Goal: Task Accomplishment & Management: Manage account settings

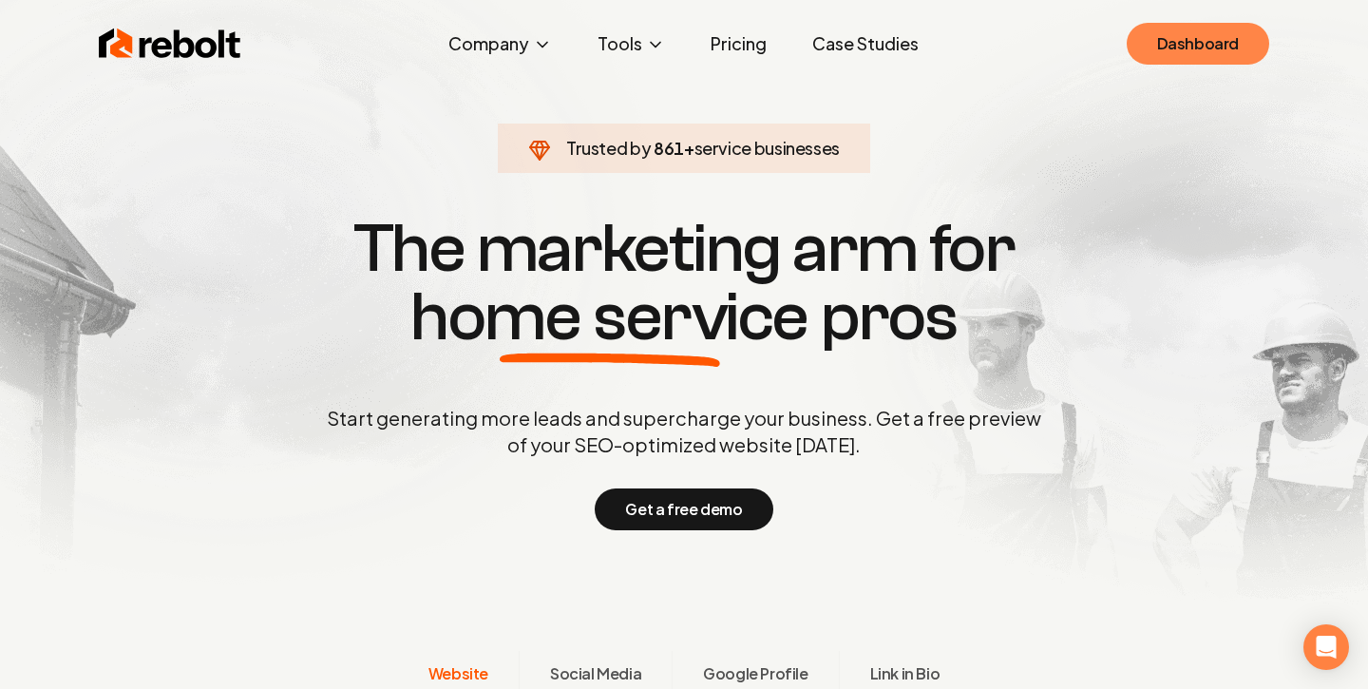
click at [1165, 49] on link "Dashboard" at bounding box center [1198, 44] width 143 height 42
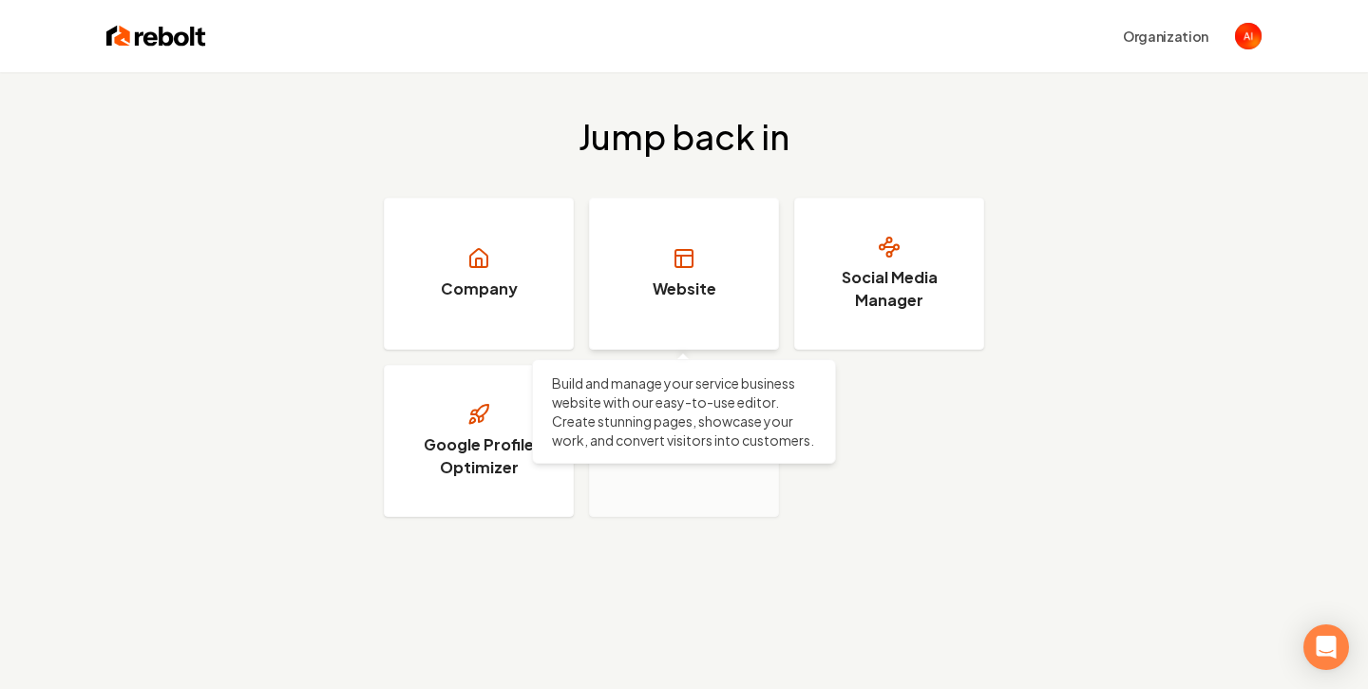
click at [646, 227] on link "Website" at bounding box center [684, 274] width 190 height 152
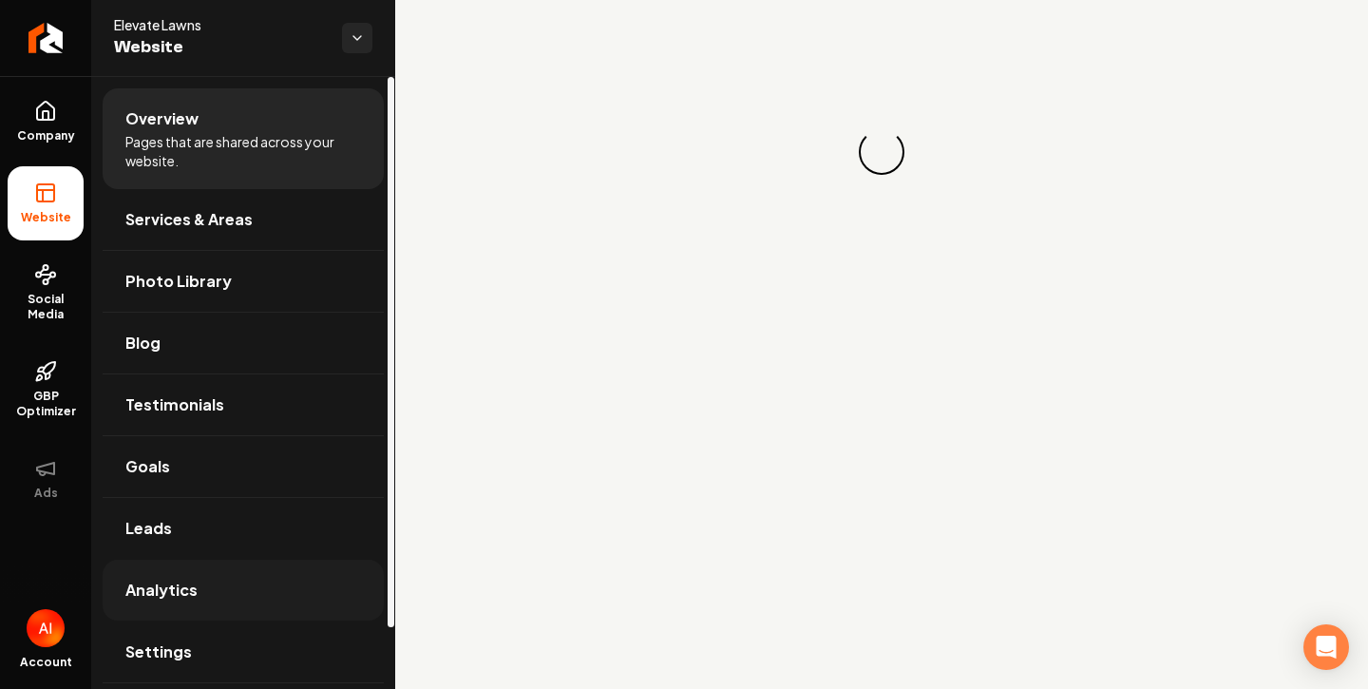
click at [239, 582] on link "Analytics" at bounding box center [243, 590] width 281 height 61
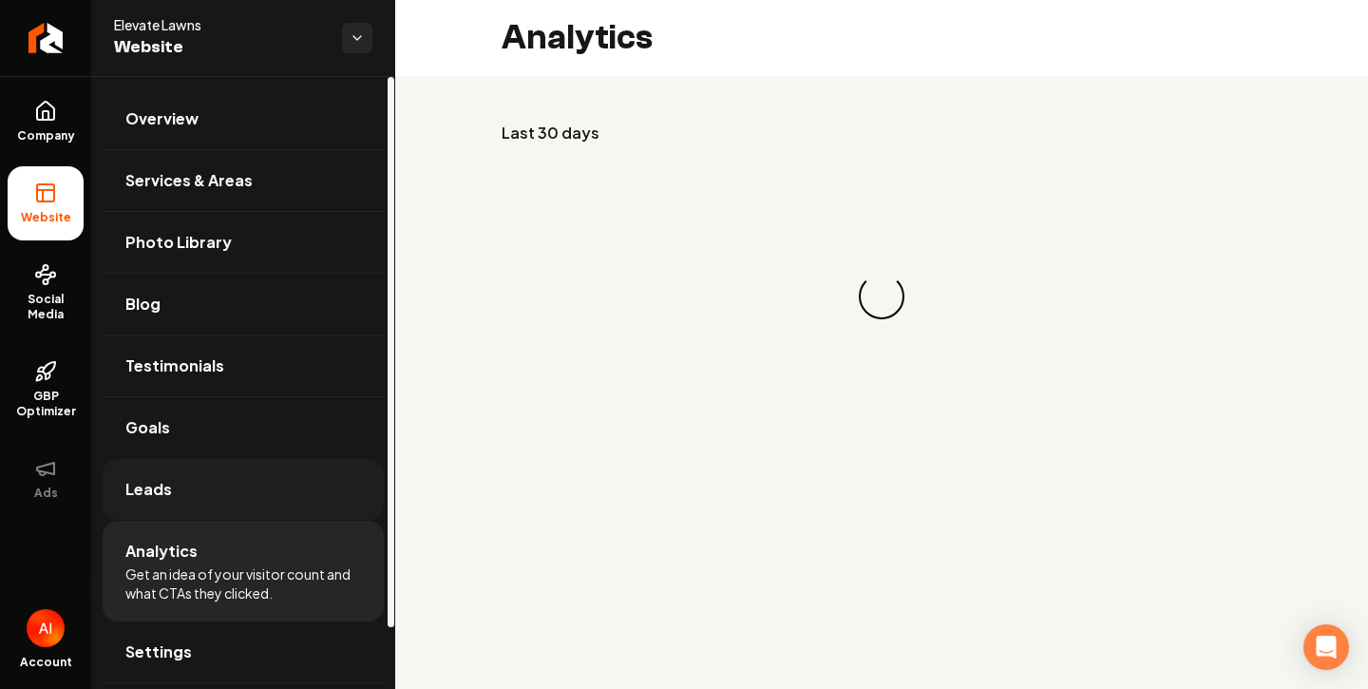
click at [230, 507] on link "Leads" at bounding box center [243, 489] width 281 height 61
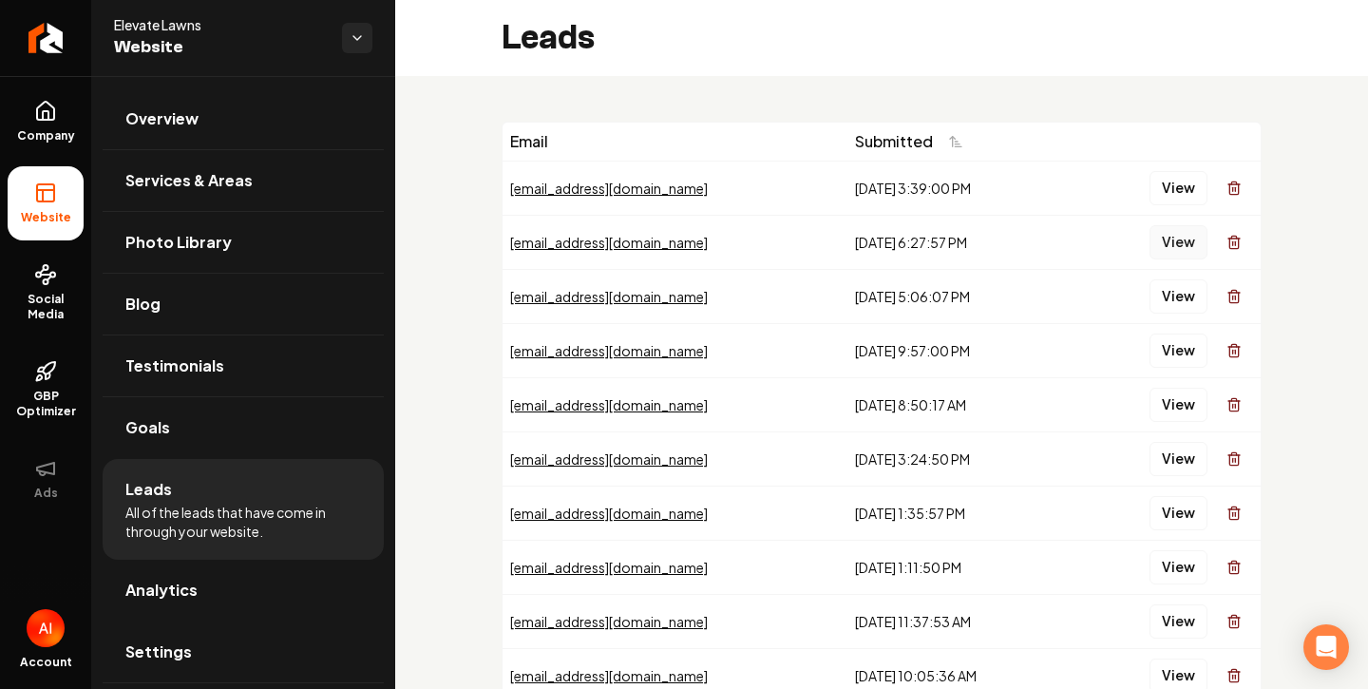
click at [1160, 227] on button "View" at bounding box center [1179, 242] width 58 height 34
click at [1190, 290] on button "View" at bounding box center [1179, 296] width 58 height 34
click at [1184, 341] on button "View" at bounding box center [1179, 351] width 58 height 34
click at [1185, 391] on button "View" at bounding box center [1179, 405] width 58 height 34
click at [1198, 454] on button "View" at bounding box center [1179, 459] width 58 height 34
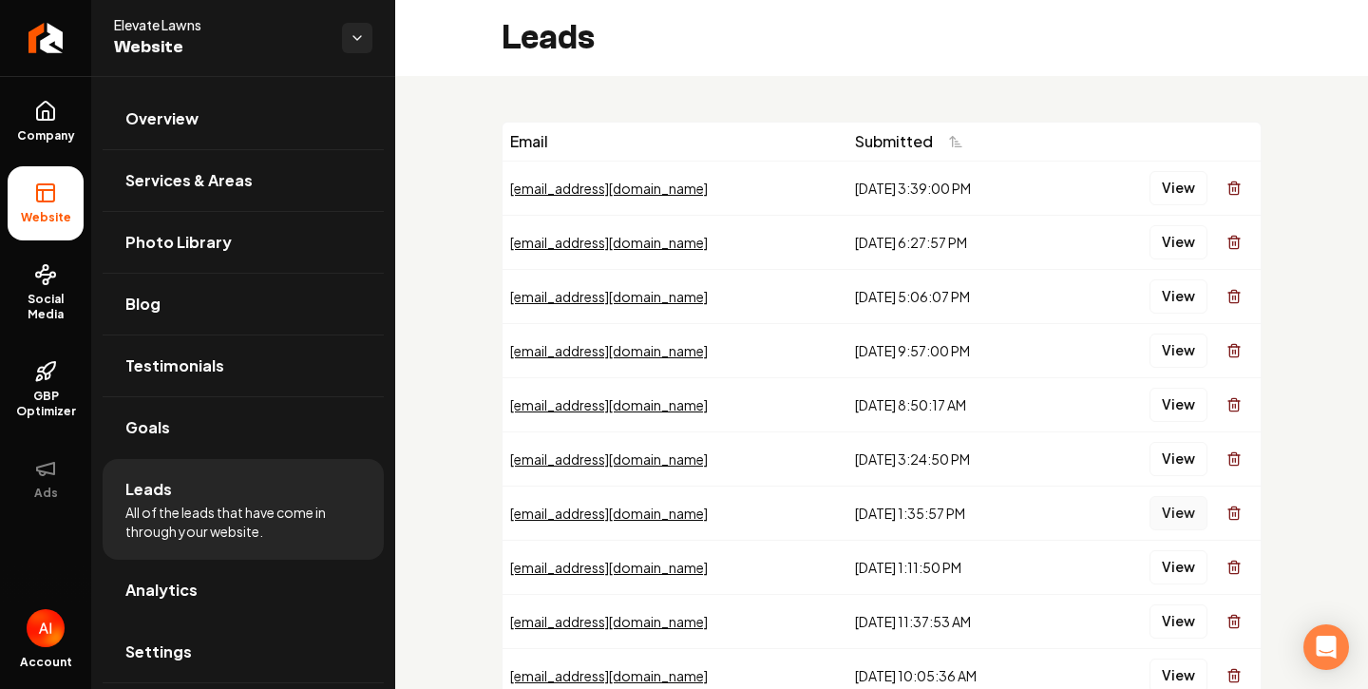
click at [1181, 505] on button "View" at bounding box center [1179, 513] width 58 height 34
